Goal: Transaction & Acquisition: Purchase product/service

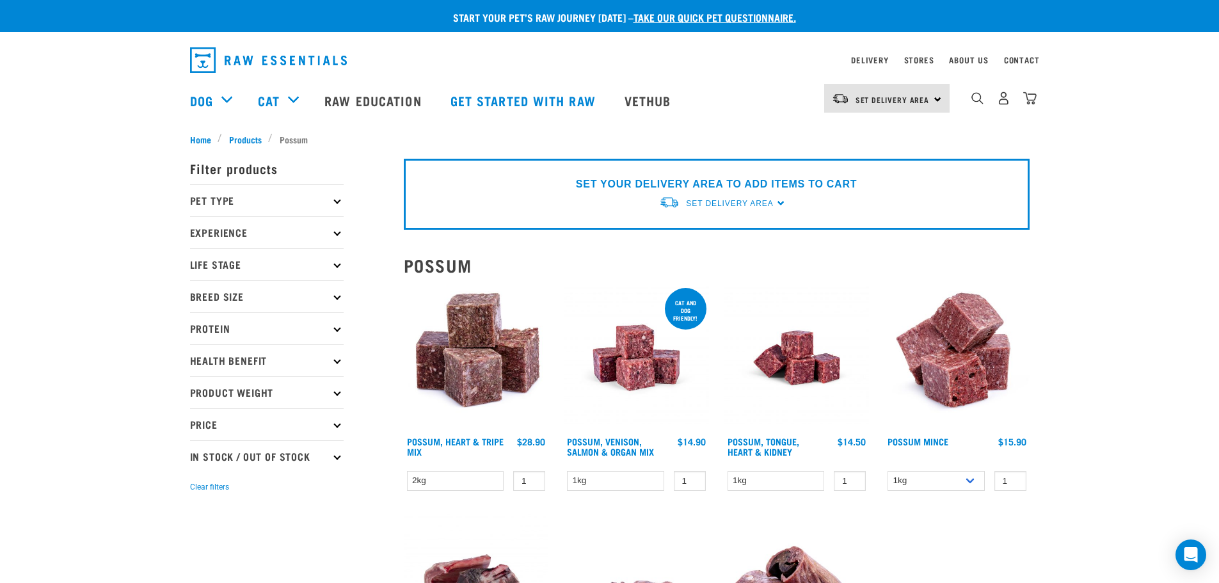
click at [335, 200] on icon at bounding box center [336, 200] width 7 height 7
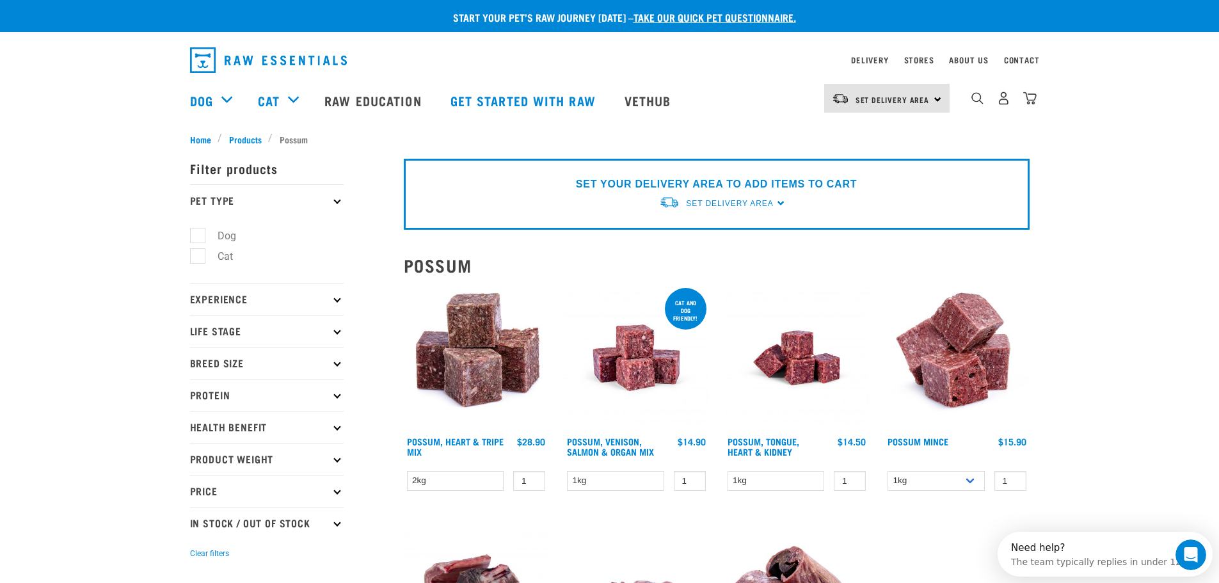
click at [218, 228] on label "Dog" at bounding box center [219, 236] width 44 height 16
click at [198, 229] on input "Dog" at bounding box center [194, 233] width 8 height 8
checkbox input "true"
click at [340, 397] on p "Protein" at bounding box center [267, 395] width 154 height 32
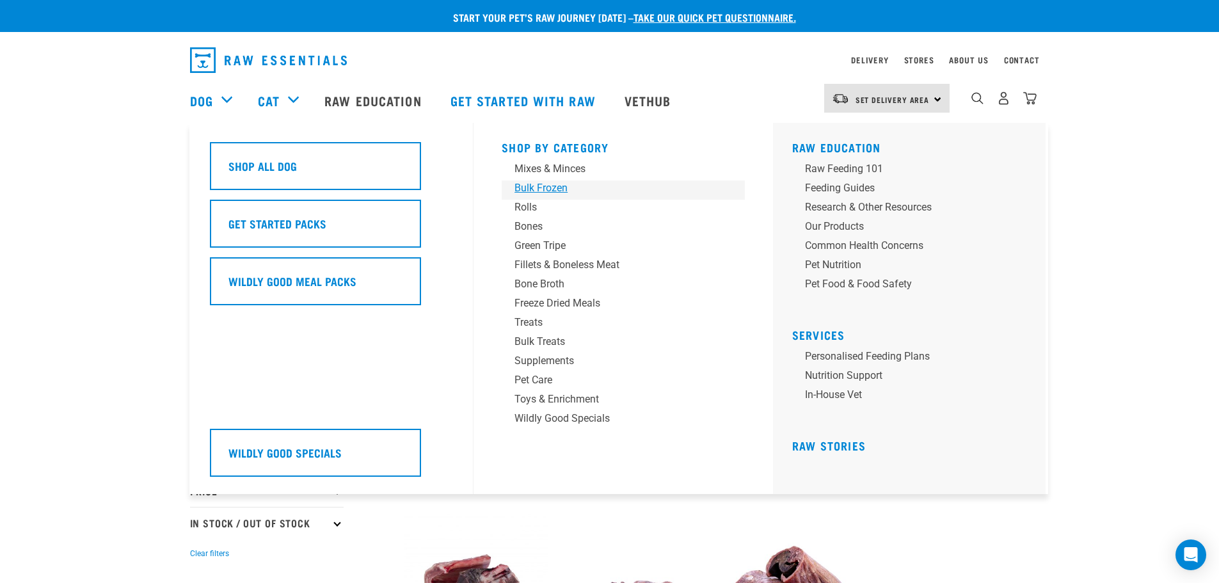
click at [557, 188] on div "Bulk Frozen" at bounding box center [615, 187] width 200 height 15
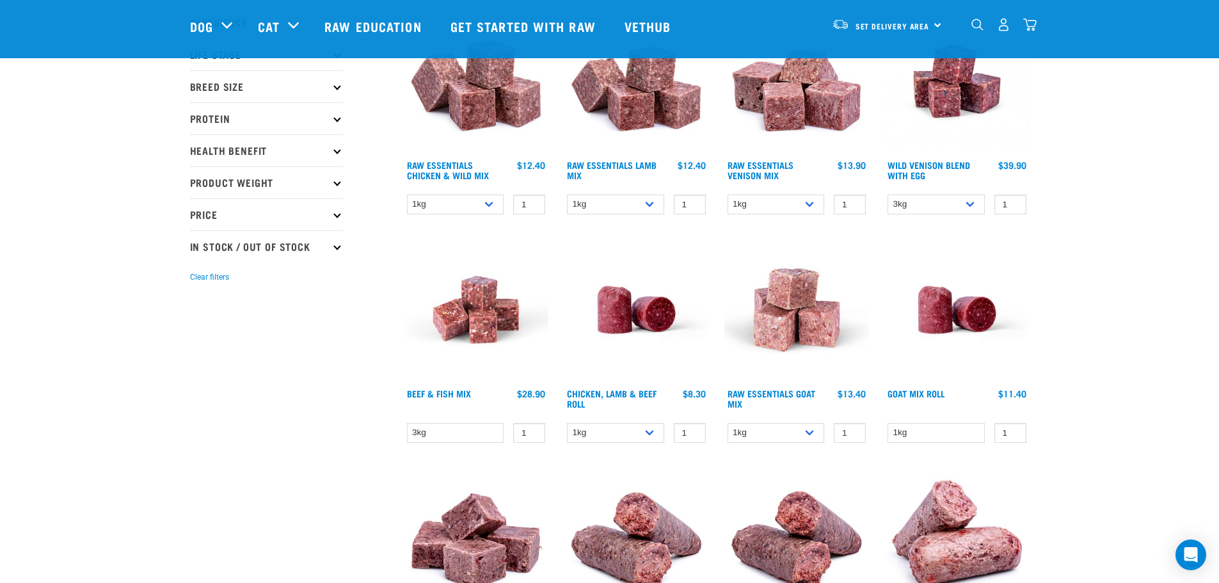
scroll to position [64, 0]
